Goal: Task Accomplishment & Management: Use online tool/utility

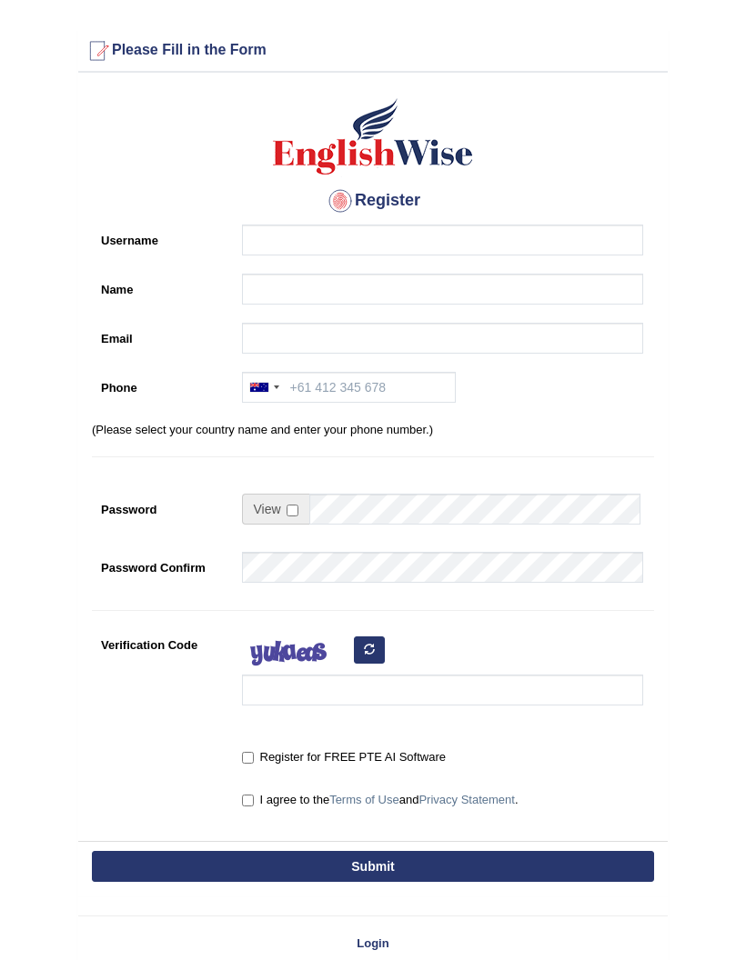
scroll to position [106, 0]
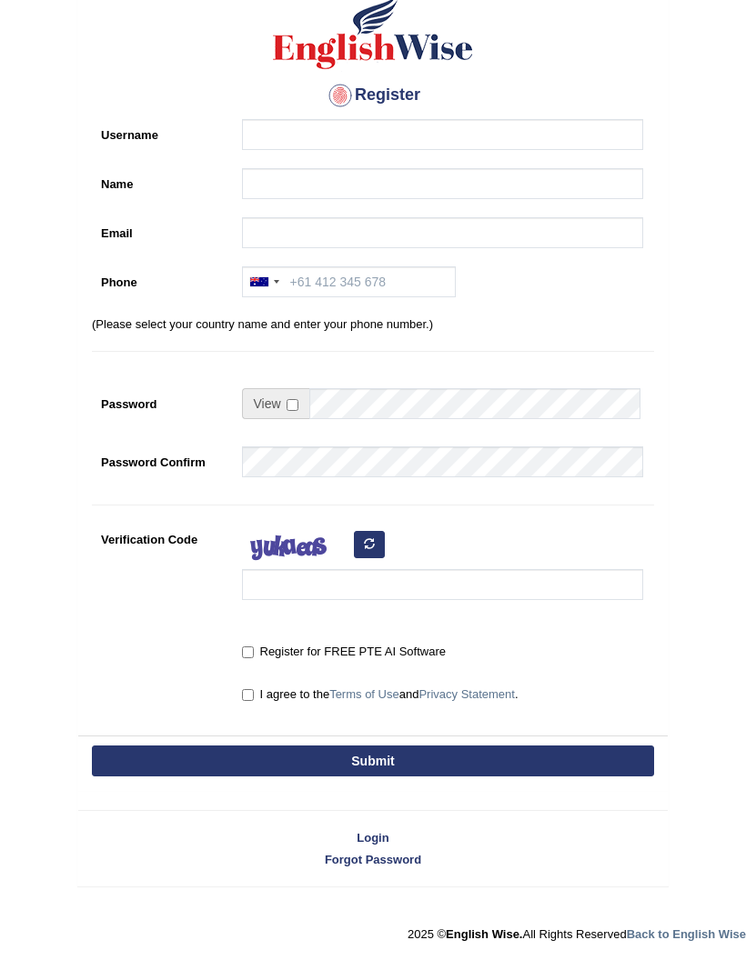
click at [382, 837] on link "Login" at bounding box center [372, 837] width 589 height 17
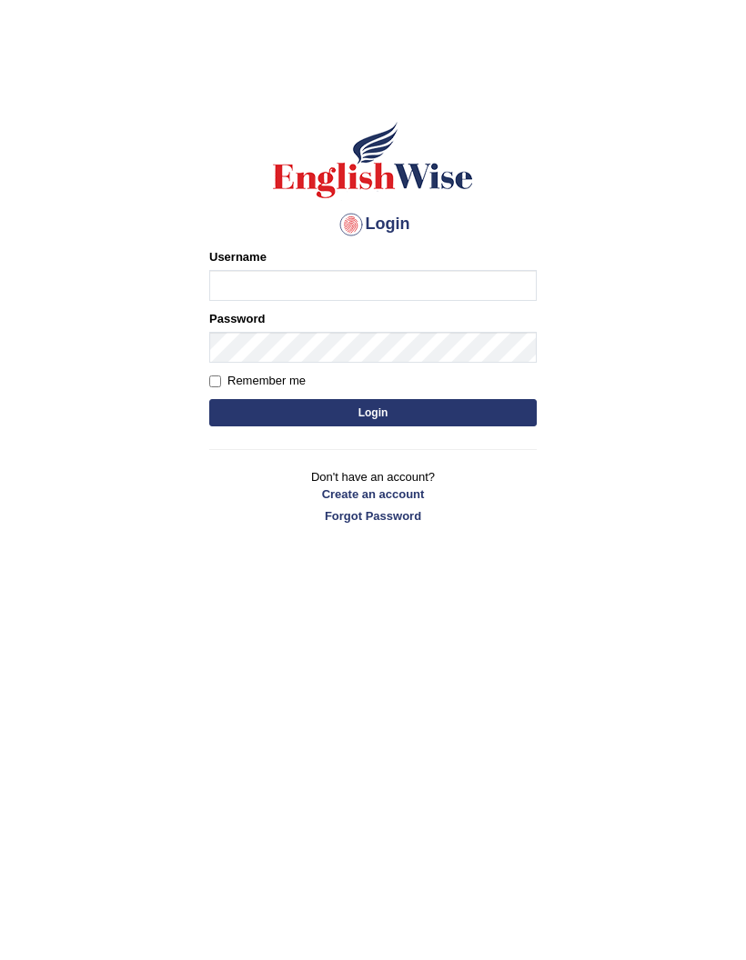
click at [447, 281] on input "Username" at bounding box center [372, 285] width 327 height 31
click at [397, 282] on input "himneet" at bounding box center [372, 285] width 327 height 31
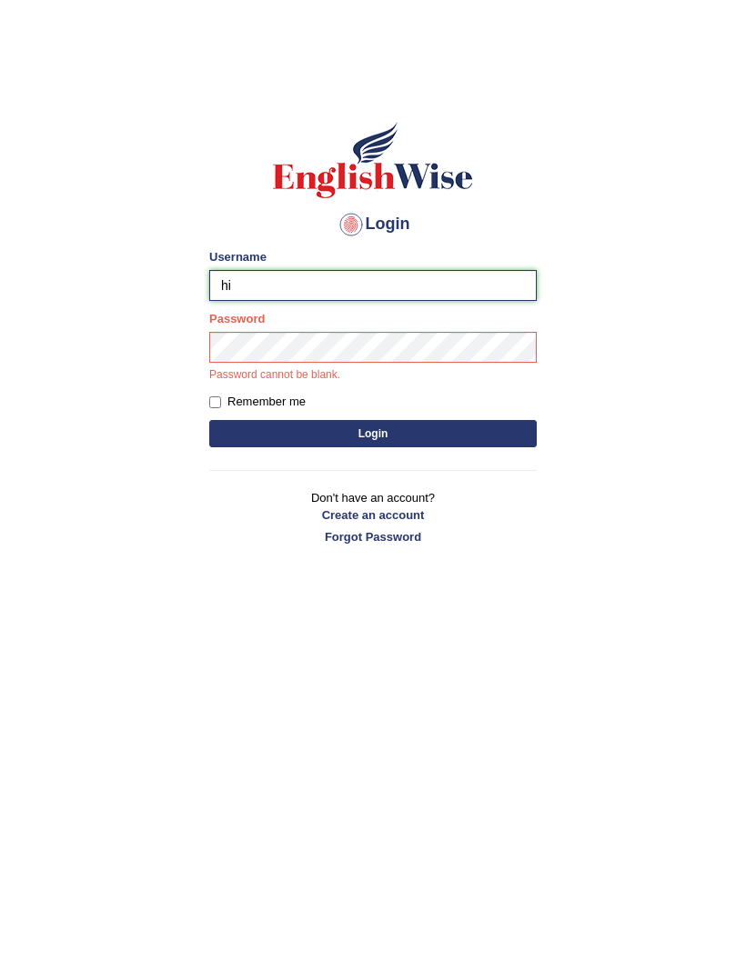
type input "h"
type input "Himneet"
click at [382, 538] on link "Forgot Password" at bounding box center [372, 536] width 327 height 17
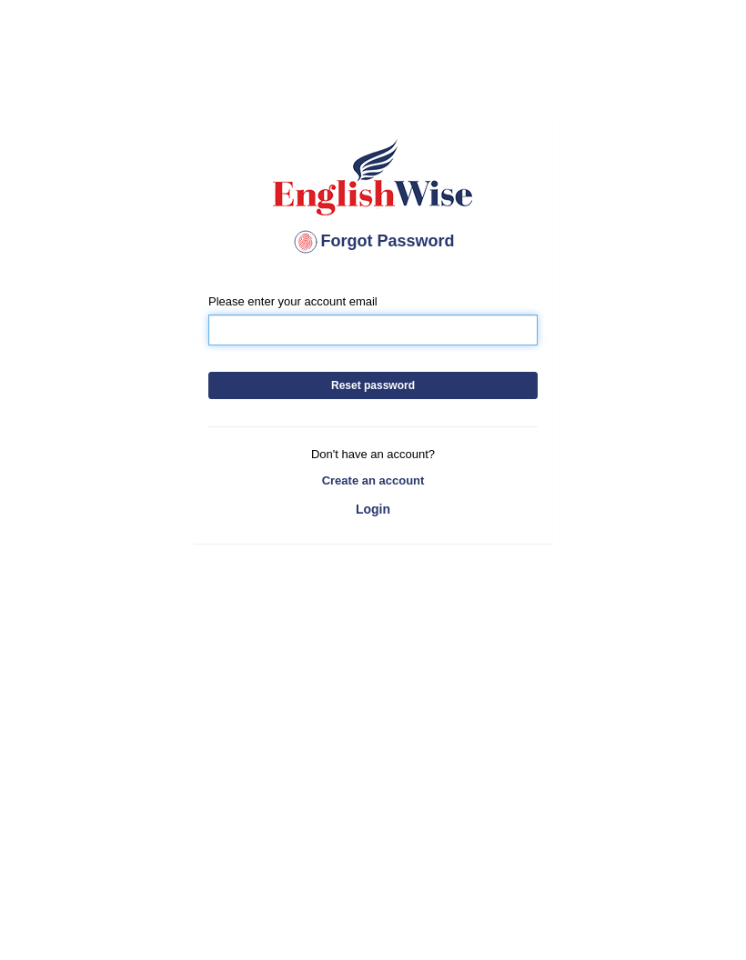
click at [482, 337] on input "Please enter your account email" at bounding box center [372, 330] width 329 height 31
type input "[EMAIL_ADDRESS][DOMAIN_NAME]"
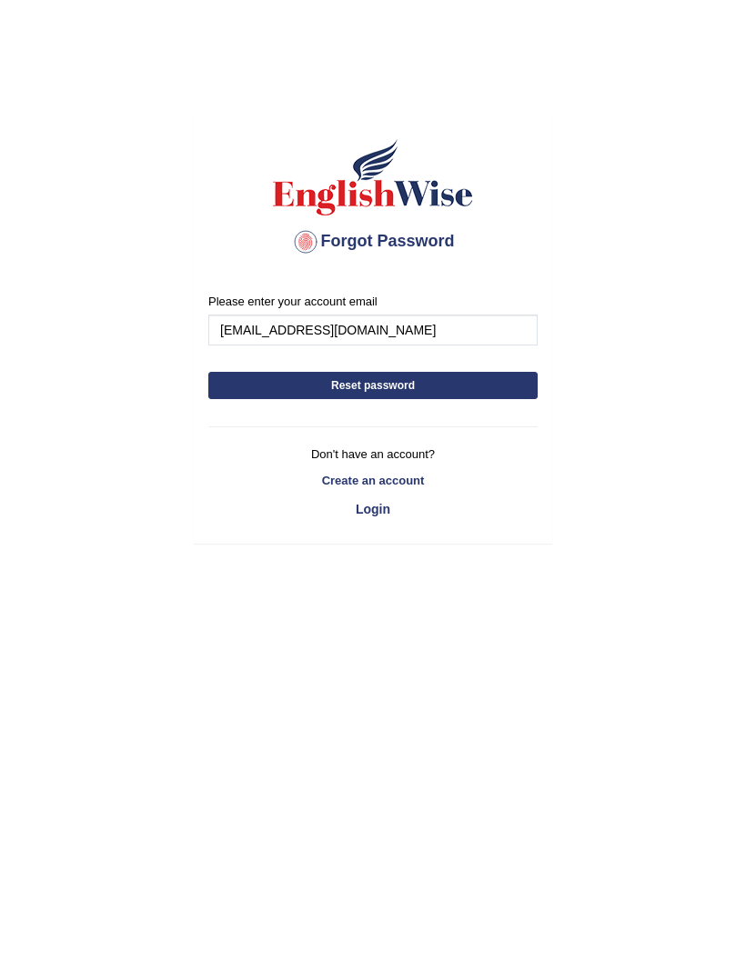
click at [429, 377] on button "Reset password" at bounding box center [372, 385] width 329 height 27
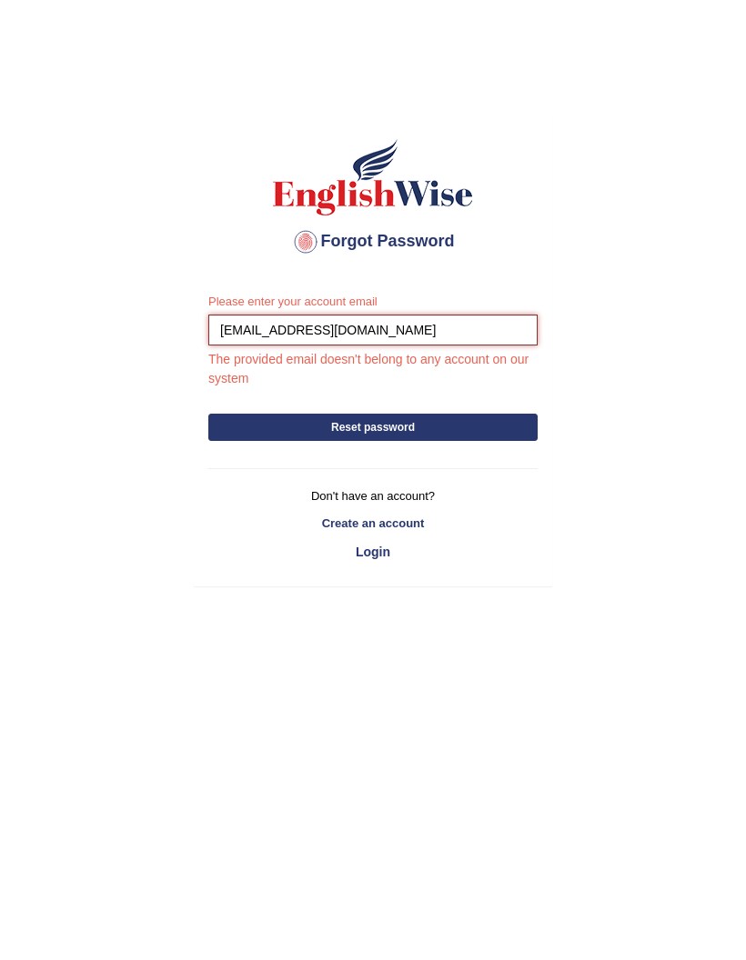
click at [477, 329] on input "[EMAIL_ADDRESS][DOMAIN_NAME]" at bounding box center [372, 330] width 329 height 31
type input "[EMAIL_ADDRESS][DOMAIN_NAME]."
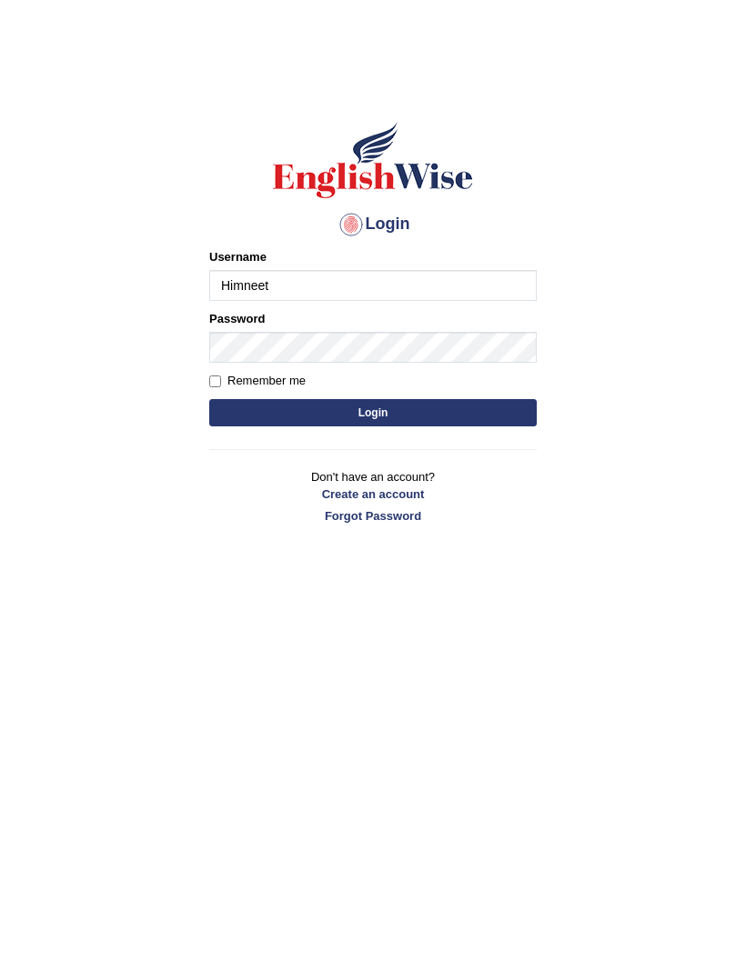
click at [355, 295] on input "Himneet" at bounding box center [372, 285] width 327 height 31
type input "H"
type input "Manee"
click at [454, 410] on button "Login" at bounding box center [372, 412] width 327 height 27
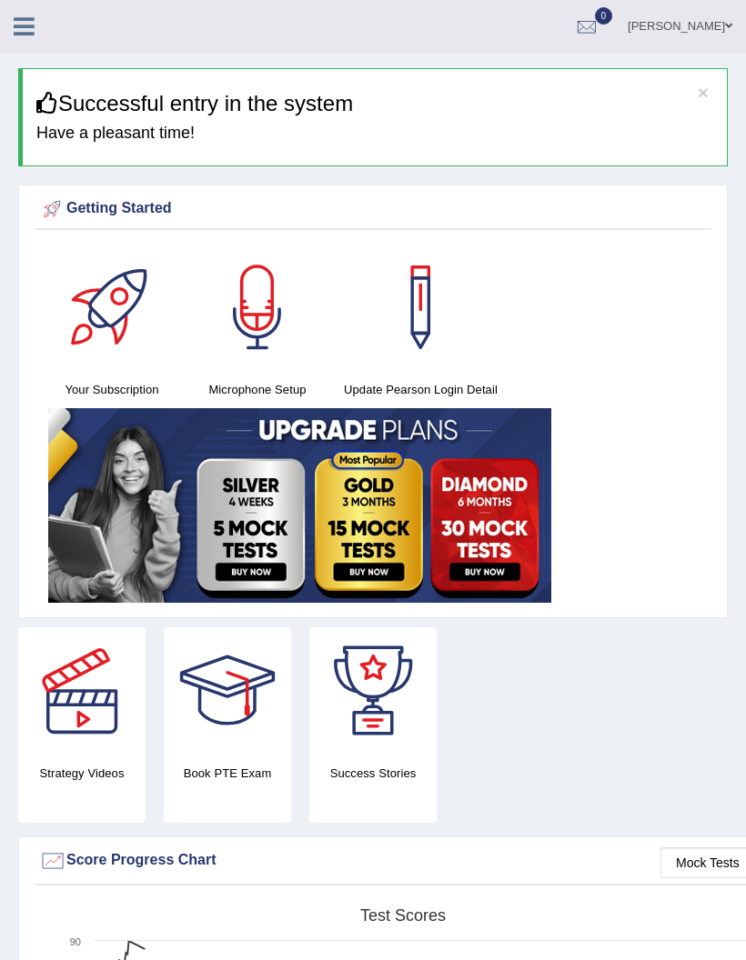
click at [29, 30] on icon at bounding box center [24, 27] width 21 height 24
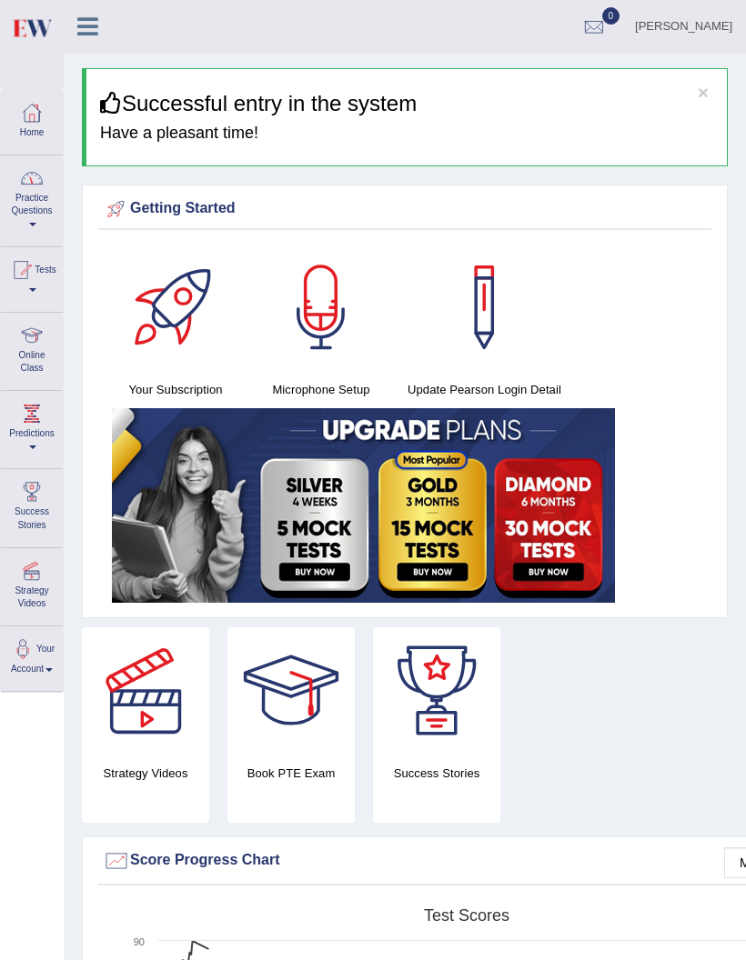
click at [44, 193] on link "Practice Questions" at bounding box center [32, 198] width 62 height 85
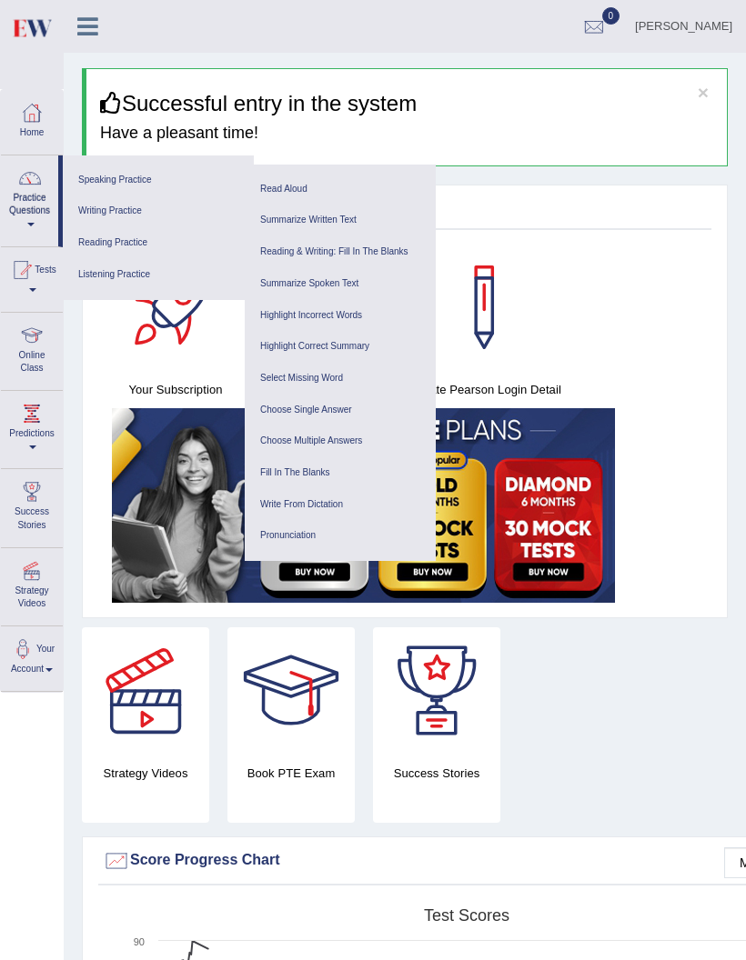
click at [315, 188] on link "Read Aloud" at bounding box center [340, 190] width 173 height 32
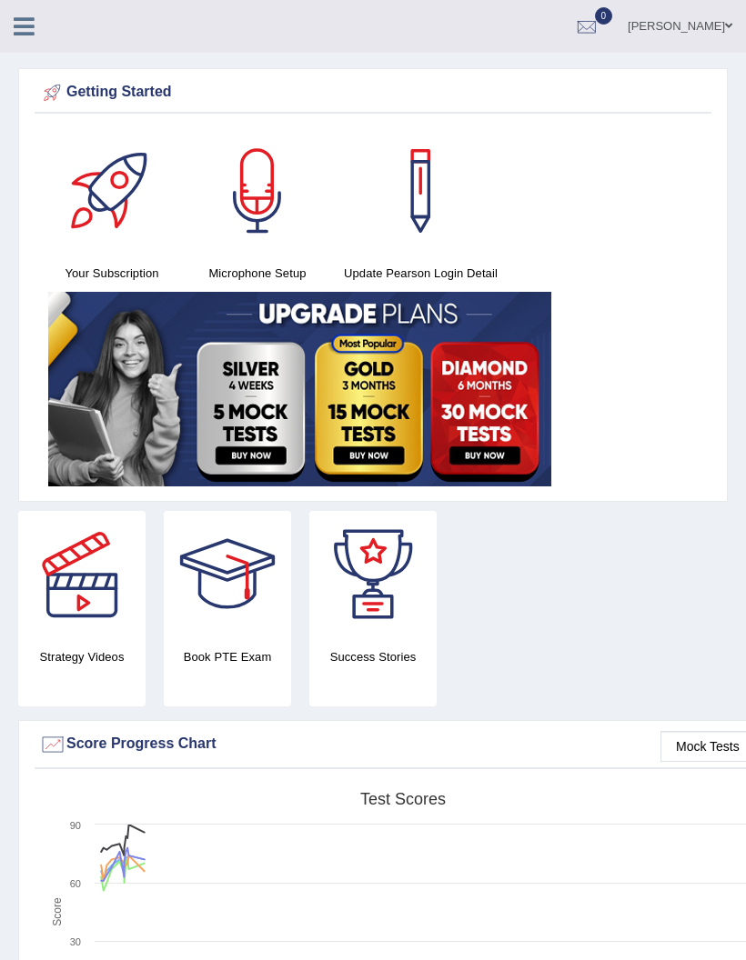
click at [690, 26] on link "[PERSON_NAME]" at bounding box center [680, 23] width 132 height 47
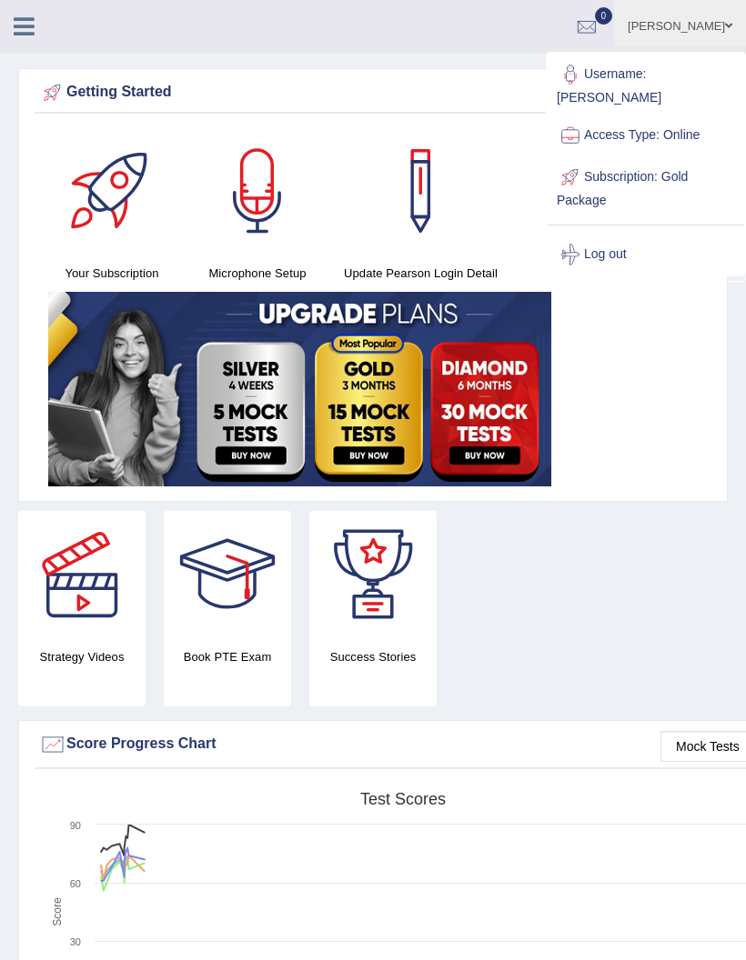
click at [608, 234] on link "Log out" at bounding box center [646, 255] width 196 height 42
